Goal: Information Seeking & Learning: Understand process/instructions

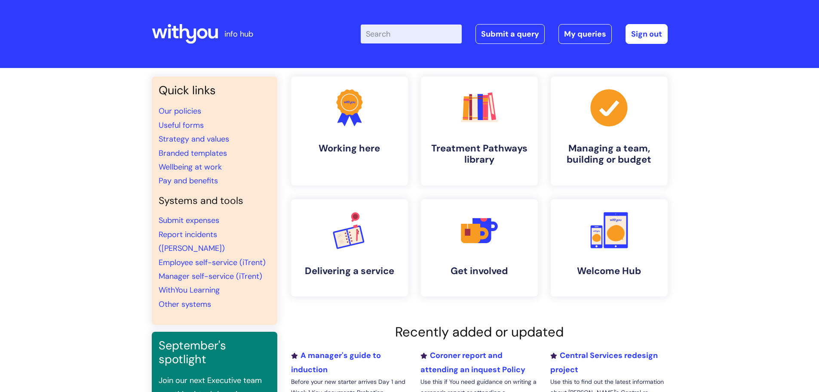
click at [415, 36] on input "Enter your search term here..." at bounding box center [411, 34] width 101 height 19
type input "referral"
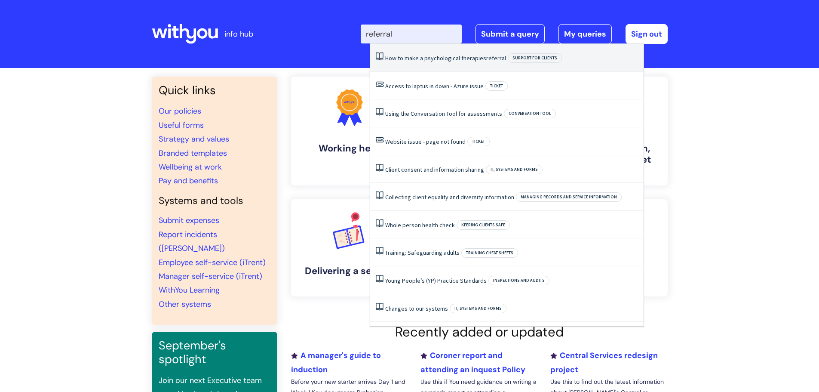
click at [446, 61] on link "How to make a psychological therapies referral" at bounding box center [445, 58] width 121 height 8
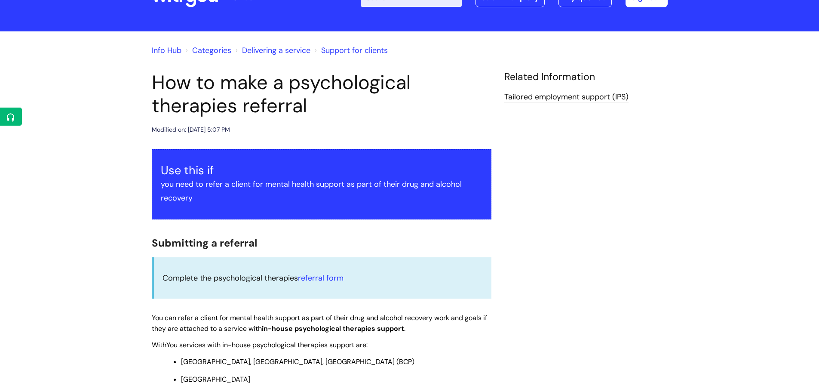
scroll to position [86, 0]
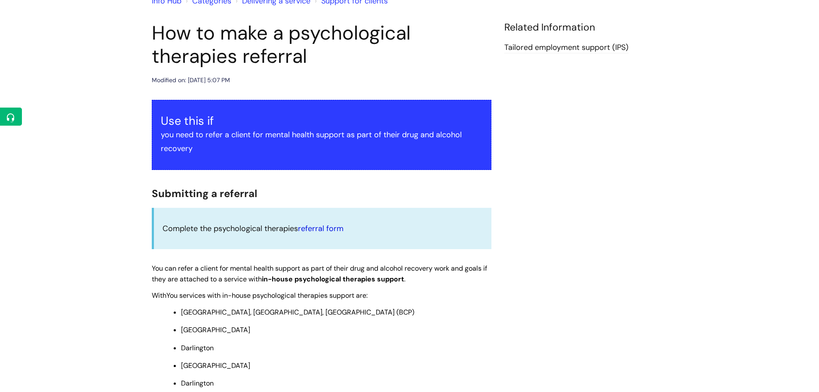
click at [320, 228] on link "referral form" at bounding box center [321, 228] width 46 height 10
